Goal: Information Seeking & Learning: Find contact information

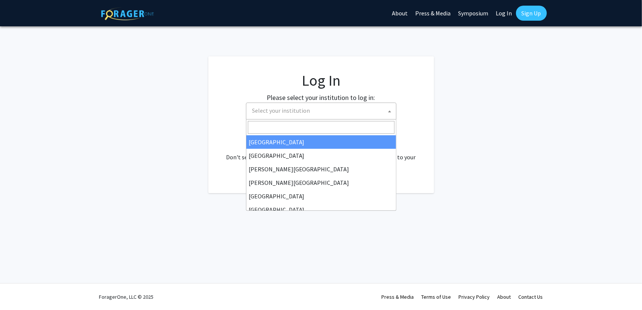
click at [268, 108] on span "Select your institution" at bounding box center [281, 111] width 58 height 8
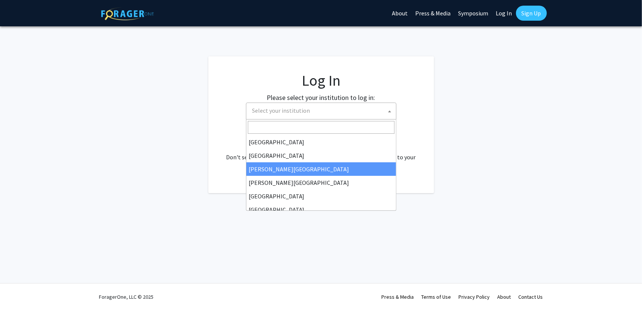
select select "5"
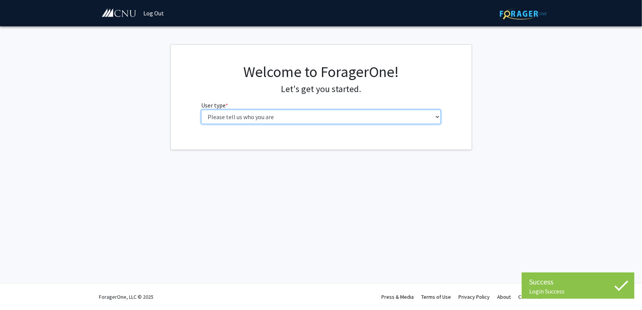
click at [294, 113] on select "Please tell us who you are Undergraduate Student Master's Student Doctoral Cand…" at bounding box center [321, 117] width 240 height 14
select select "1: undergrad"
click at [201, 110] on select "Please tell us who you are Undergraduate Student Master's Student Doctoral Cand…" at bounding box center [321, 117] width 240 height 14
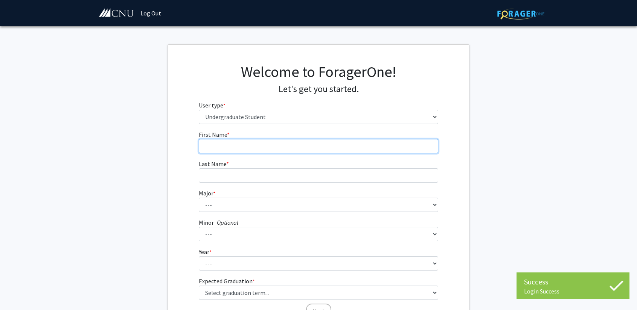
click at [236, 150] on input "First Name * required" at bounding box center [319, 146] width 240 height 14
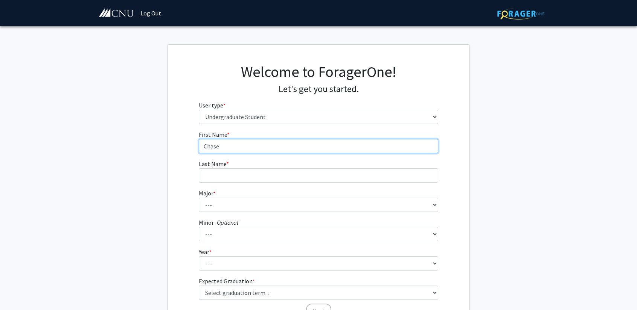
type input "Chase"
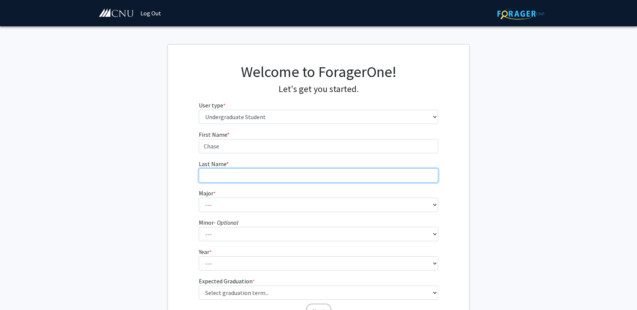
click at [221, 176] on input "Last Name * required" at bounding box center [319, 176] width 240 height 14
type input "Spencer"
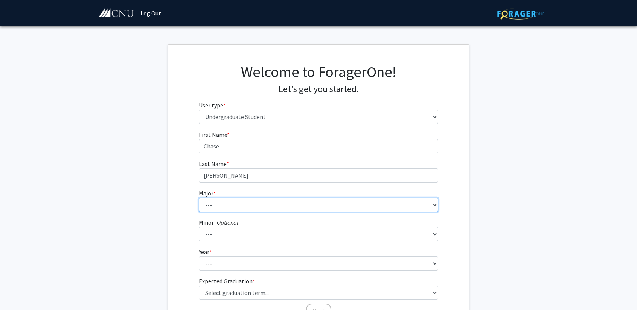
click at [220, 207] on select "--- Accounting Applied Physics Art History Biochemistry Biology Chemistry Class…" at bounding box center [319, 205] width 240 height 14
select select "31: 642"
click at [199, 198] on select "--- Accounting Applied Physics Art History Biochemistry Biology Chemistry Class…" at bounding box center [319, 205] width 240 height 14
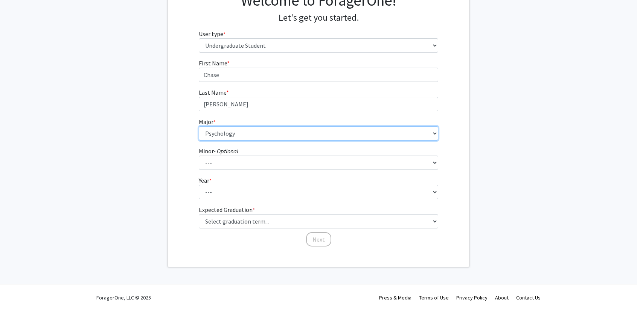
scroll to position [71, 0]
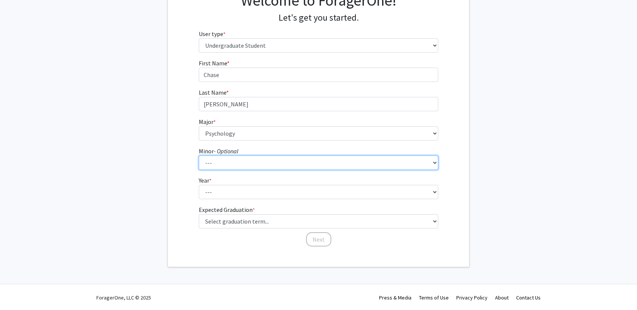
click at [229, 164] on select "--- African American Studies American Studies Anthropology Asian Studies Busine…" at bounding box center [319, 163] width 240 height 14
select select "5: 408"
click at [199, 156] on select "--- African American Studies American Studies Anthropology Asian Studies Busine…" at bounding box center [319, 163] width 240 height 14
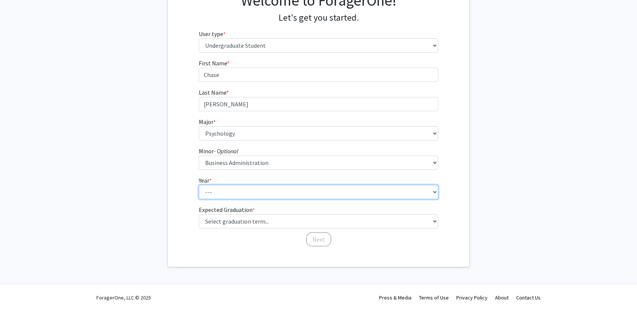
click at [228, 188] on select "--- First-year Sophomore Junior Senior Postbaccalaureate Certificate" at bounding box center [319, 192] width 240 height 14
select select "3: junior"
click at [199, 185] on select "--- First-year Sophomore Junior Senior Postbaccalaureate Certificate" at bounding box center [319, 192] width 240 height 14
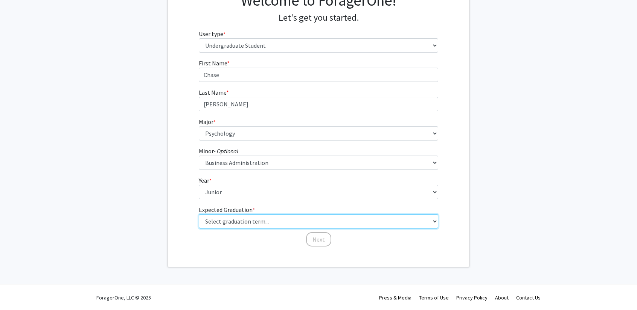
click at [242, 220] on select "Select graduation term... Spring 2025 Summer 2025 Fall 2025 Winter 2025 Spring …" at bounding box center [319, 221] width 240 height 14
select select "9: spring_2027"
click at [199, 214] on select "Select graduation term... Spring 2025 Summer 2025 Fall 2025 Winter 2025 Spring …" at bounding box center [319, 221] width 240 height 14
click at [290, 227] on select "Select graduation term... Spring 2025 Summer 2025 Fall 2025 Winter 2025 Spring …" at bounding box center [319, 221] width 240 height 14
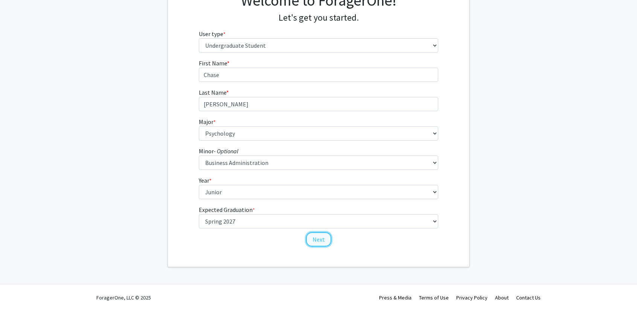
click at [313, 240] on button "Next" at bounding box center [318, 240] width 25 height 14
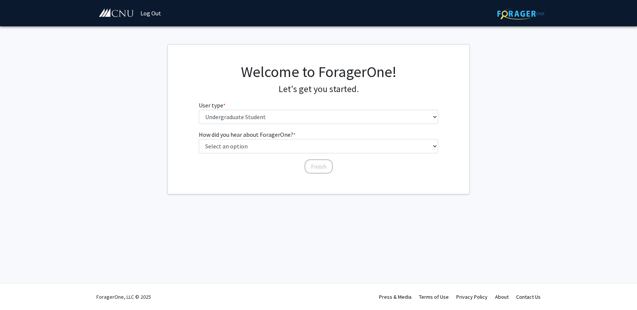
scroll to position [0, 0]
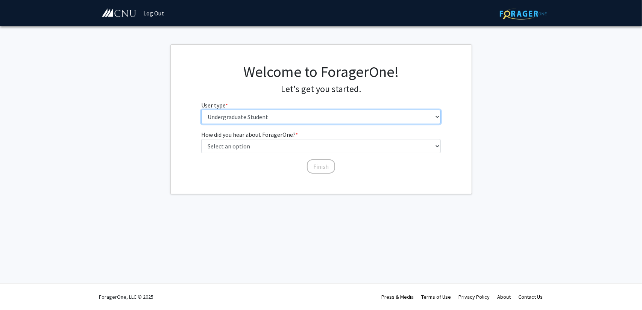
click at [245, 117] on select "Please tell us who you are Undergraduate Student Master's Student Doctoral Cand…" at bounding box center [321, 117] width 240 height 14
click at [243, 121] on select "Please tell us who you are Undergraduate Student Master's Student Doctoral Cand…" at bounding box center [321, 117] width 240 height 14
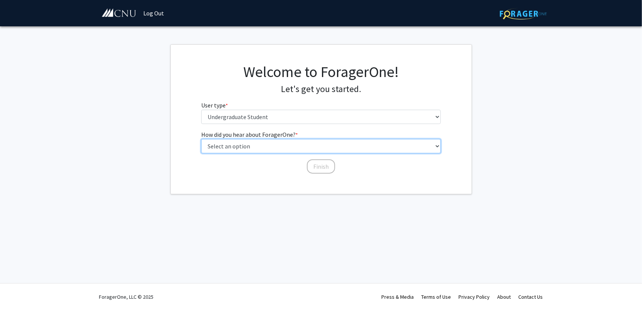
click at [243, 144] on select "Select an option Peer/student recommendation Faculty/staff recommendation Unive…" at bounding box center [321, 146] width 240 height 14
select select "1: peer_recommendation"
click at [201, 139] on select "Select an option Peer/student recommendation Faculty/staff recommendation Unive…" at bounding box center [321, 146] width 240 height 14
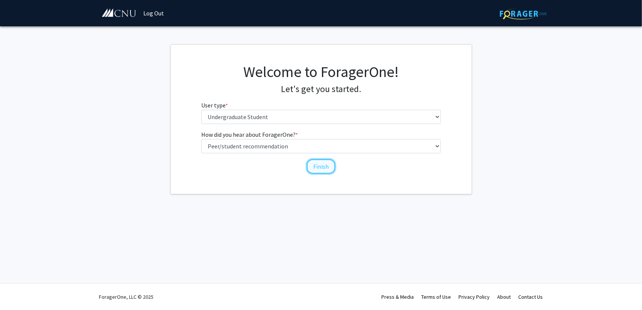
click at [318, 169] on button "Finish" at bounding box center [321, 167] width 28 height 14
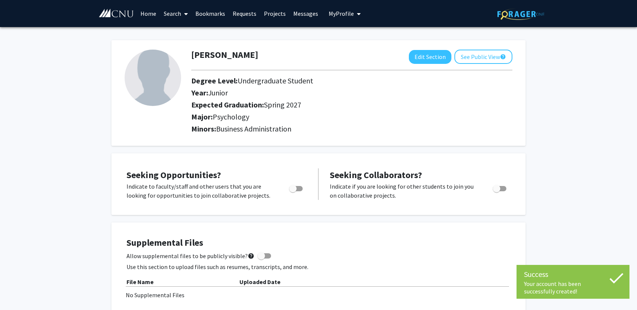
click at [176, 15] on link "Search" at bounding box center [176, 13] width 32 height 26
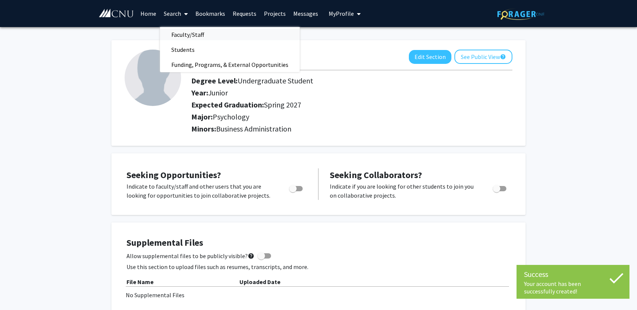
click at [182, 34] on span "Faculty/Staff" at bounding box center [187, 34] width 55 height 15
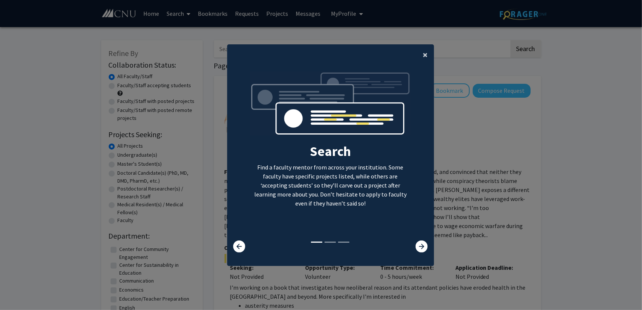
click at [423, 54] on span "×" at bounding box center [425, 55] width 5 height 12
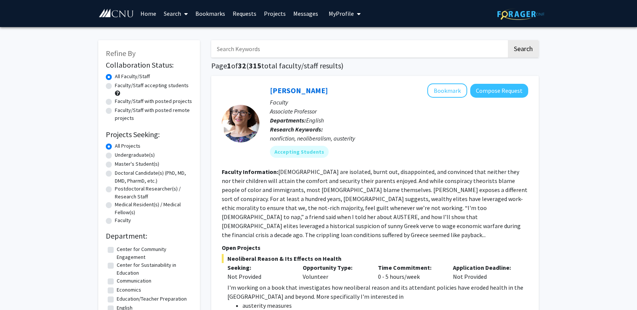
click at [323, 52] on input "Search Keywords" at bounding box center [358, 48] width 295 height 17
type input "jason hart"
click at [519, 43] on button "Search" at bounding box center [523, 48] width 31 height 17
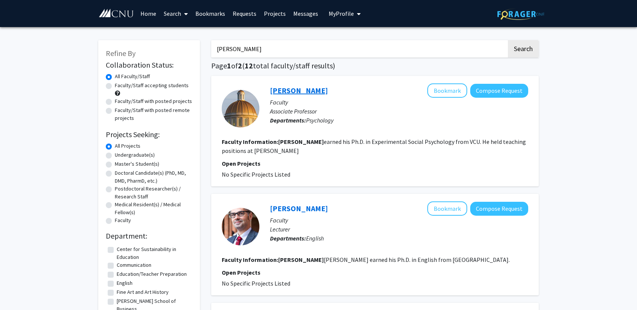
click at [291, 88] on link "Jason Hart" at bounding box center [299, 90] width 58 height 9
click at [115, 87] on label "Faculty/Staff accepting students" at bounding box center [152, 86] width 74 height 8
click at [115, 87] on input "Faculty/Staff accepting students" at bounding box center [117, 84] width 5 height 5
radio input "true"
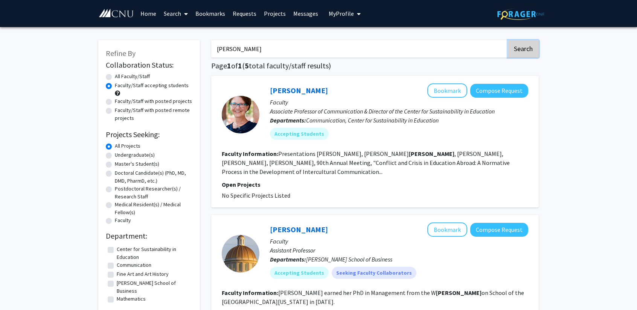
click at [514, 41] on button "Search" at bounding box center [523, 48] width 31 height 17
radio input "true"
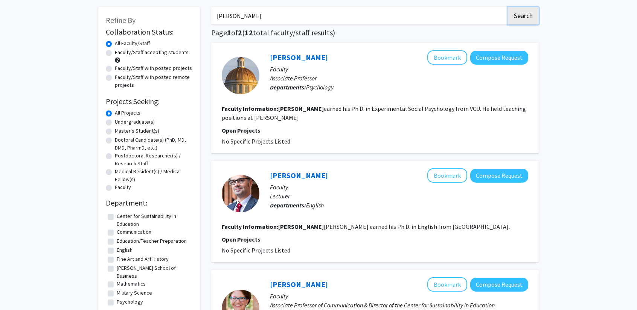
scroll to position [32, 0]
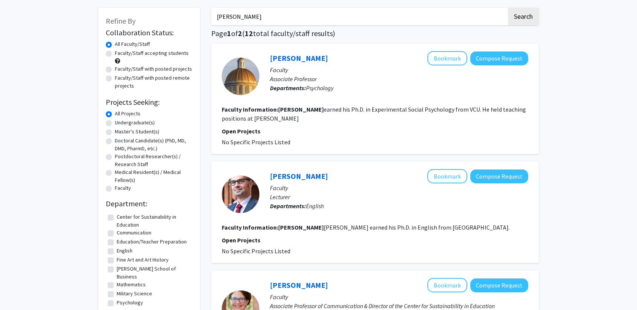
drag, startPoint x: 244, startPoint y: 18, endPoint x: 187, endPoint y: 20, distance: 57.2
type input "jeffrey gibbons"
click at [522, 15] on button "Search" at bounding box center [523, 16] width 31 height 17
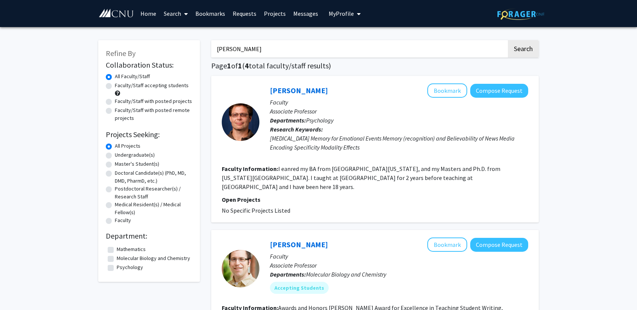
drag, startPoint x: 265, startPoint y: 50, endPoint x: 211, endPoint y: 55, distance: 54.0
click at [112, 86] on div "Faculty/Staff accepting students" at bounding box center [149, 90] width 87 height 16
click at [115, 86] on label "Faculty/Staff accepting students" at bounding box center [152, 86] width 74 height 8
click at [115, 86] on input "Faculty/Staff accepting students" at bounding box center [117, 84] width 5 height 5
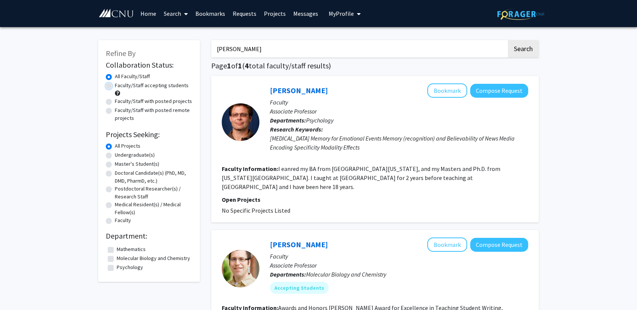
radio input "true"
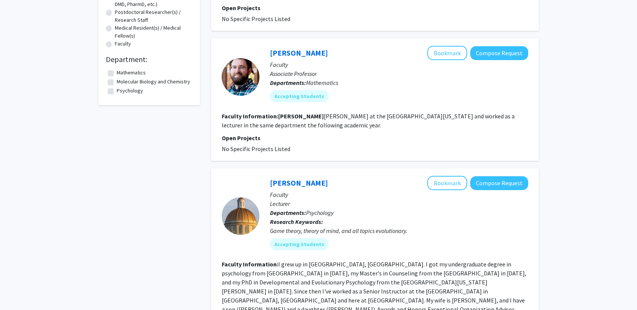
scroll to position [218, 0]
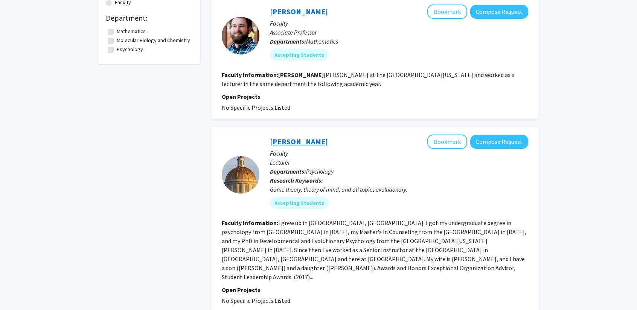
click at [310, 137] on link "Jeffrey Niehaus" at bounding box center [299, 141] width 58 height 9
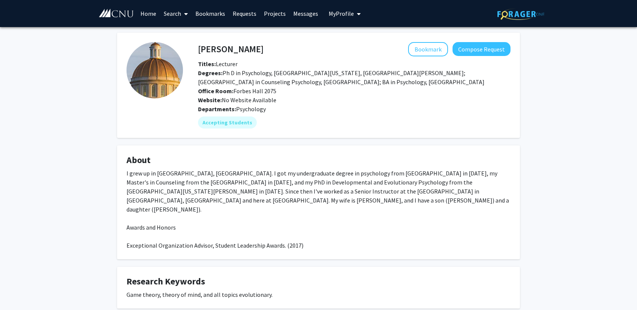
scroll to position [36, 0]
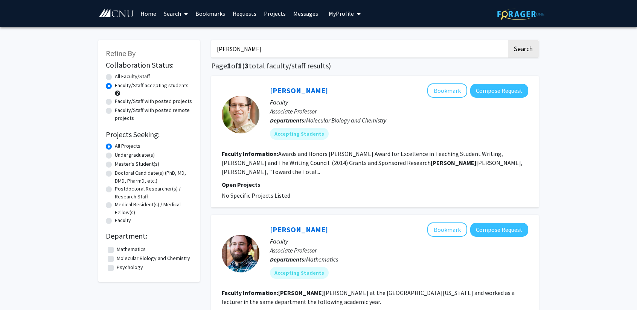
drag, startPoint x: 268, startPoint y: 51, endPoint x: 212, endPoint y: 64, distance: 57.2
click at [212, 64] on div "jeffrey gibbons Search Page 1 of 1 ( 3 total faculty/staff results) Jeffrey Car…" at bounding box center [374, 304] width 339 height 542
click at [520, 50] on button "Search" at bounding box center [523, 48] width 31 height 17
radio input "true"
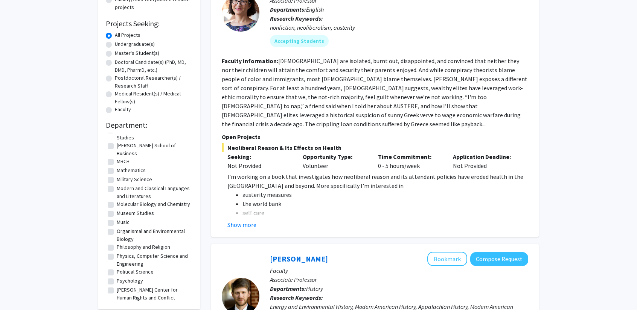
scroll to position [123, 0]
click at [117, 279] on label "Psychology" at bounding box center [130, 280] width 26 height 8
click at [117, 279] on input "Psychology" at bounding box center [119, 278] width 5 height 5
checkbox input "true"
